Goal: Task Accomplishment & Management: Manage account settings

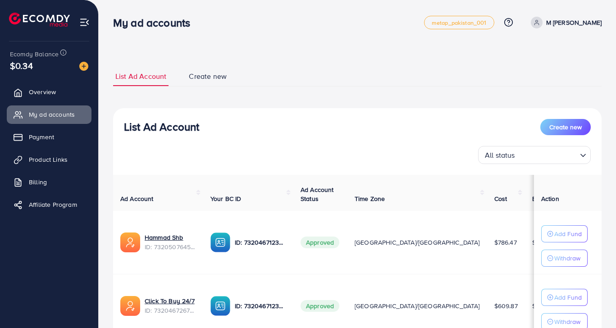
scroll to position [75, 0]
